Goal: Find specific page/section: Find specific page/section

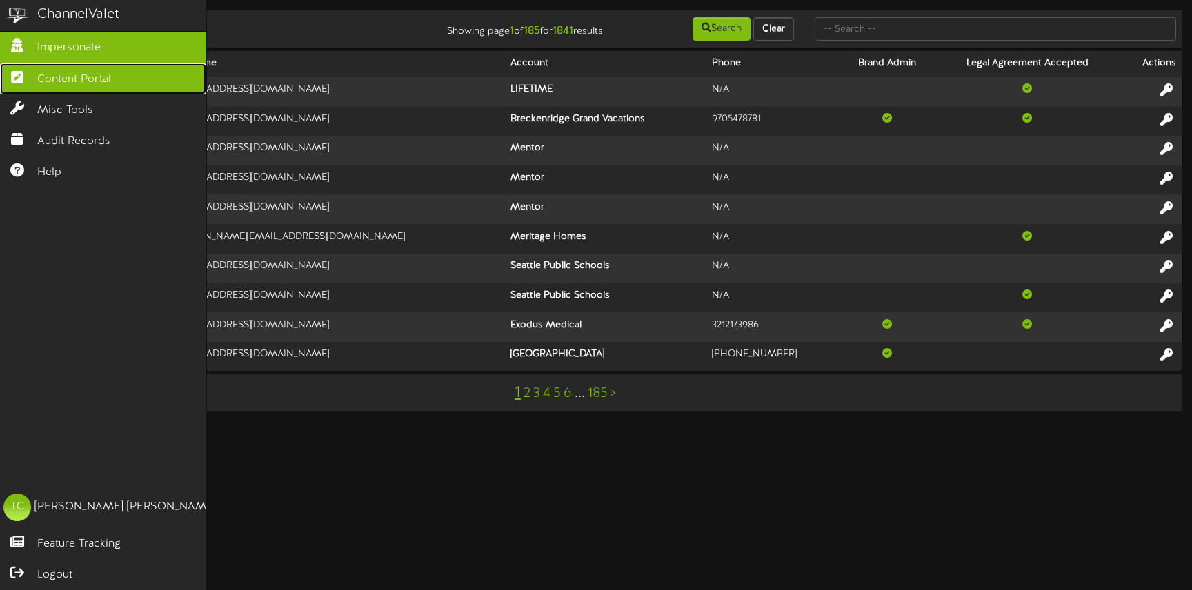
click at [50, 76] on span "Content Portal" at bounding box center [74, 80] width 74 height 16
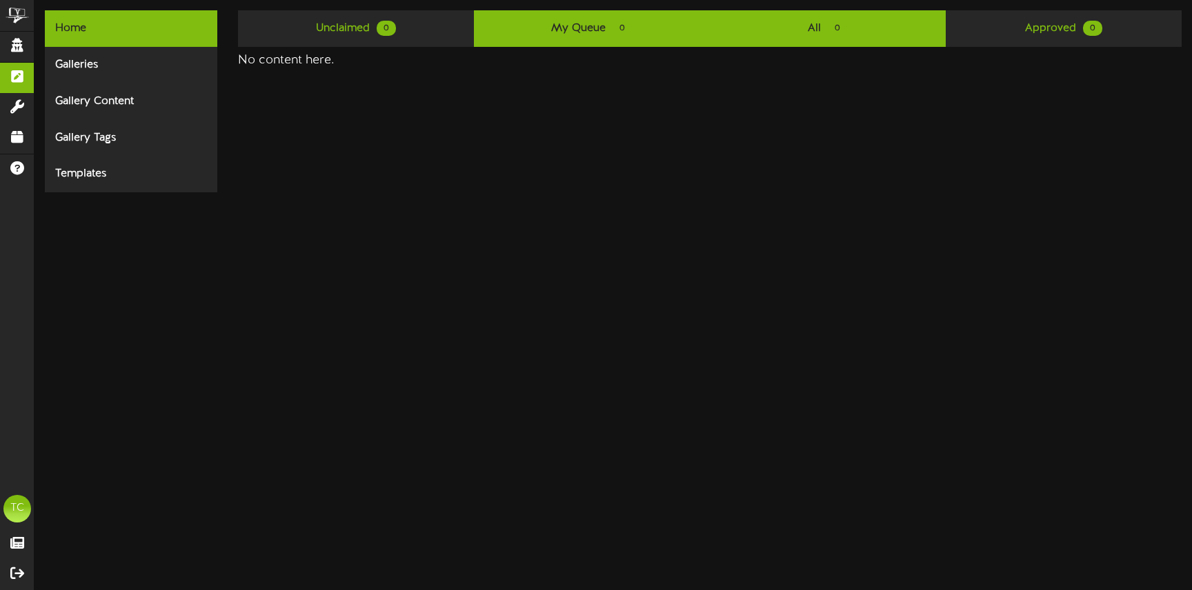
click at [799, 35] on link "All 0" at bounding box center [828, 28] width 236 height 37
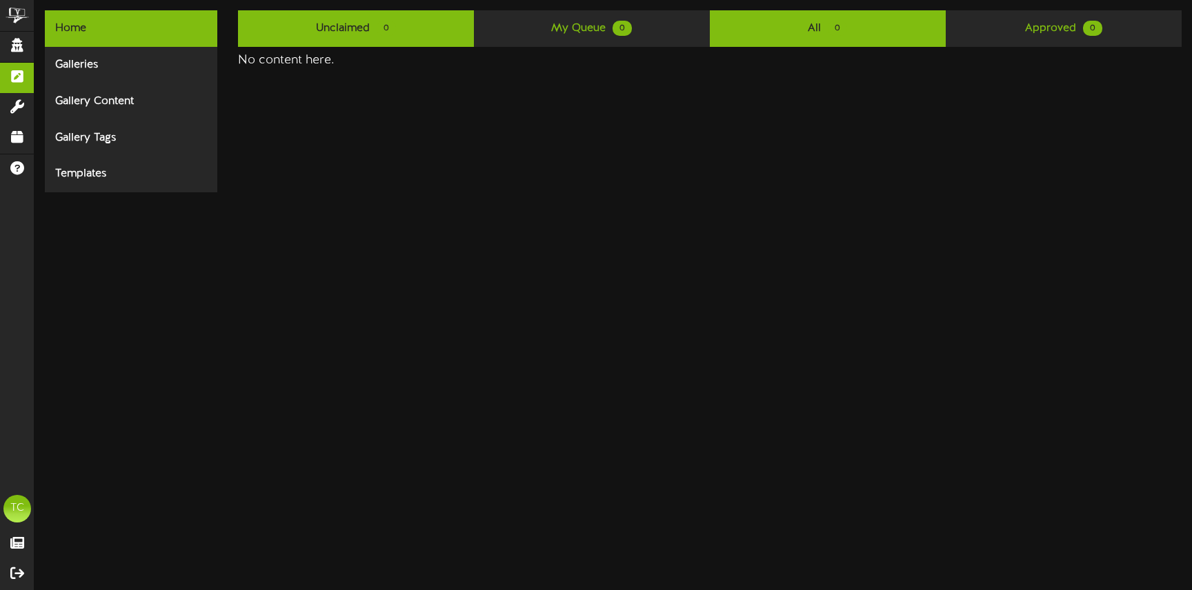
click at [406, 21] on link "Unclaimed 0" at bounding box center [356, 28] width 236 height 37
click at [840, 31] on span "0" at bounding box center [837, 28] width 19 height 15
